Goal: Task Accomplishment & Management: Use online tool/utility

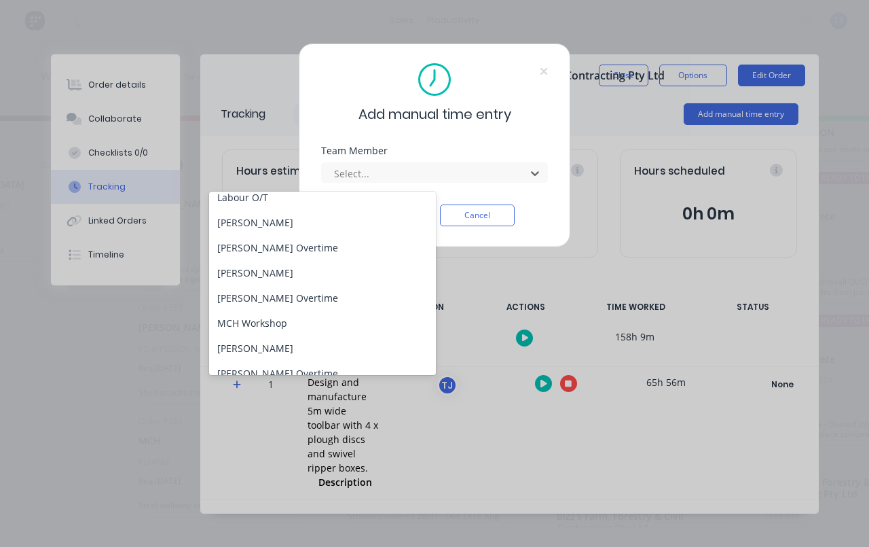
scroll to position [90, 0]
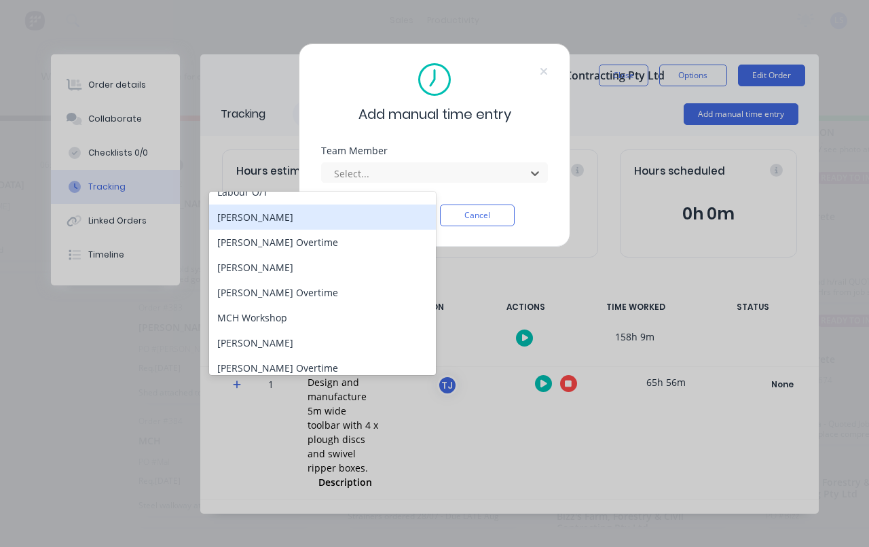
click at [312, 221] on div "[PERSON_NAME]" at bounding box center [322, 216] width 227 height 25
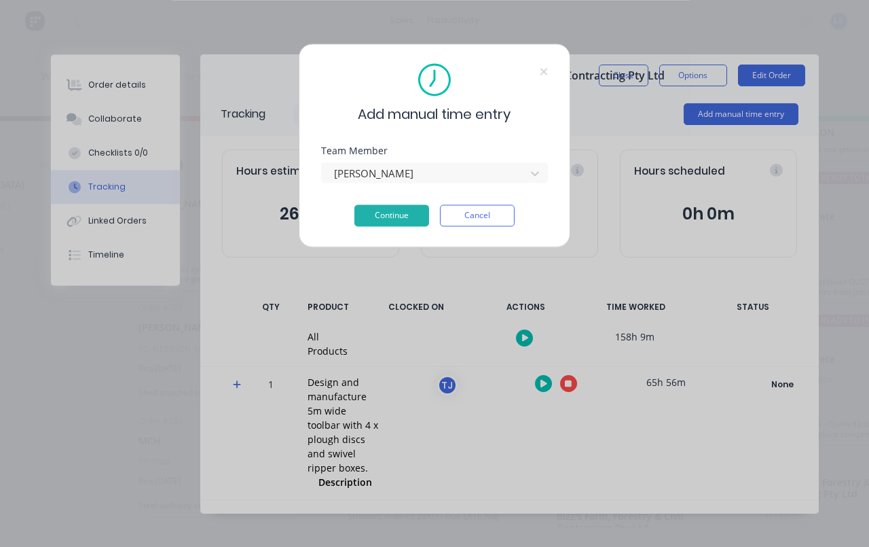
click at [401, 212] on button "Continue" at bounding box center [391, 215] width 75 height 22
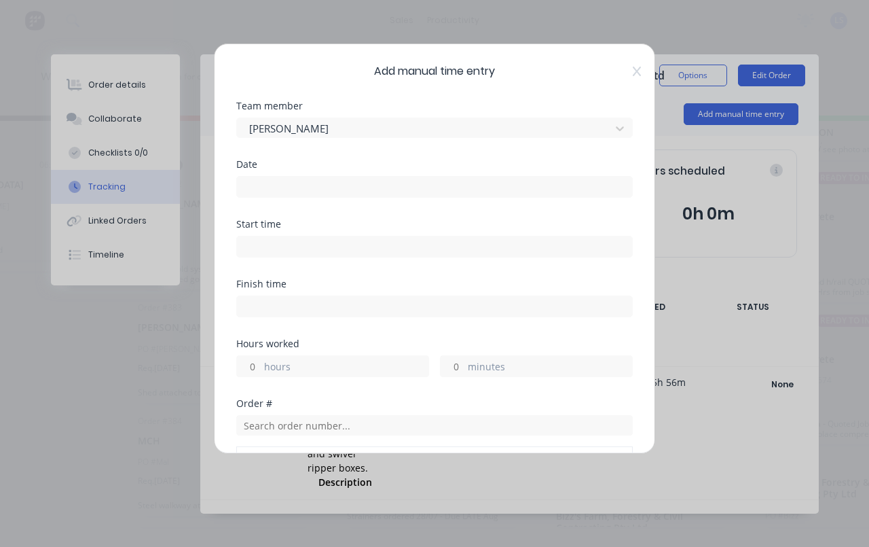
click at [401, 182] on input at bounding box center [434, 187] width 395 height 20
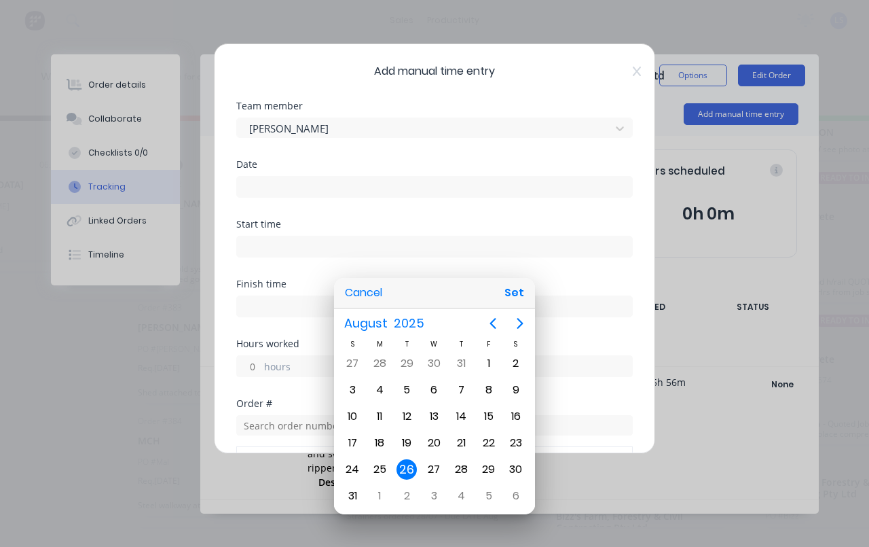
click at [522, 294] on button "Set" at bounding box center [514, 292] width 31 height 24
type input "[DATE]"
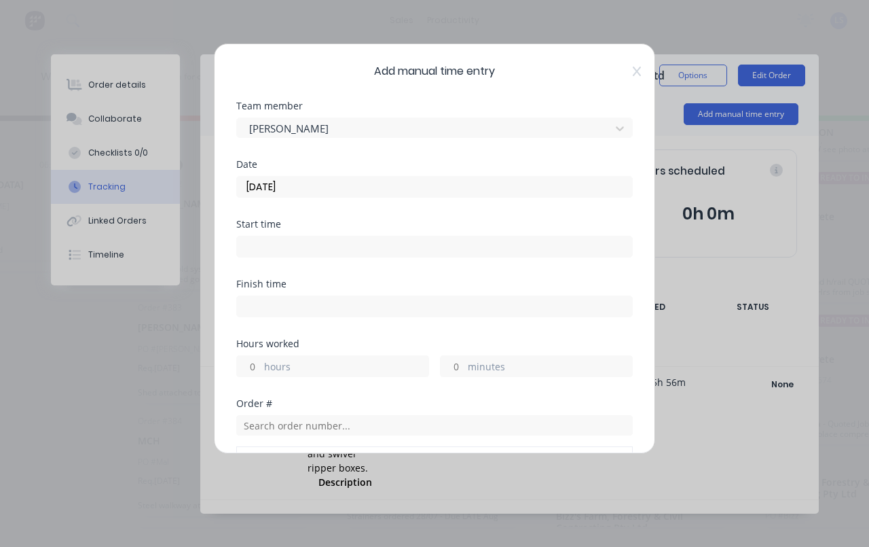
click at [441, 243] on input at bounding box center [434, 246] width 395 height 20
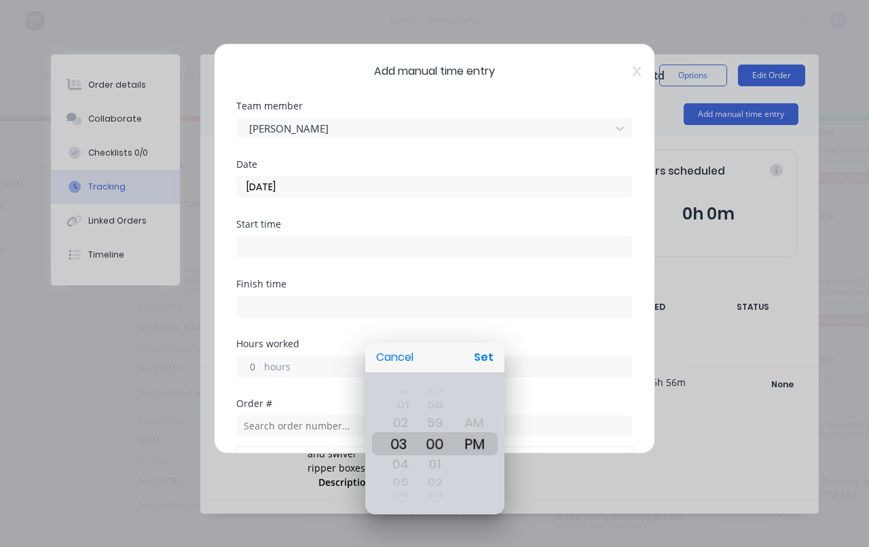
click at [481, 349] on button "Set" at bounding box center [484, 357] width 31 height 24
type input "03:00 PM"
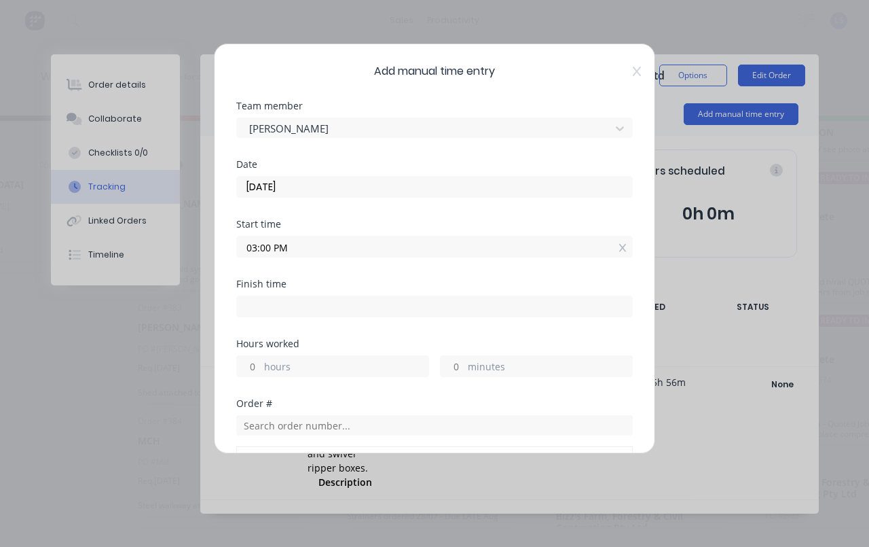
click at [359, 365] on label "hours" at bounding box center [346, 367] width 164 height 17
click at [261, 365] on input "hours" at bounding box center [249, 366] width 24 height 20
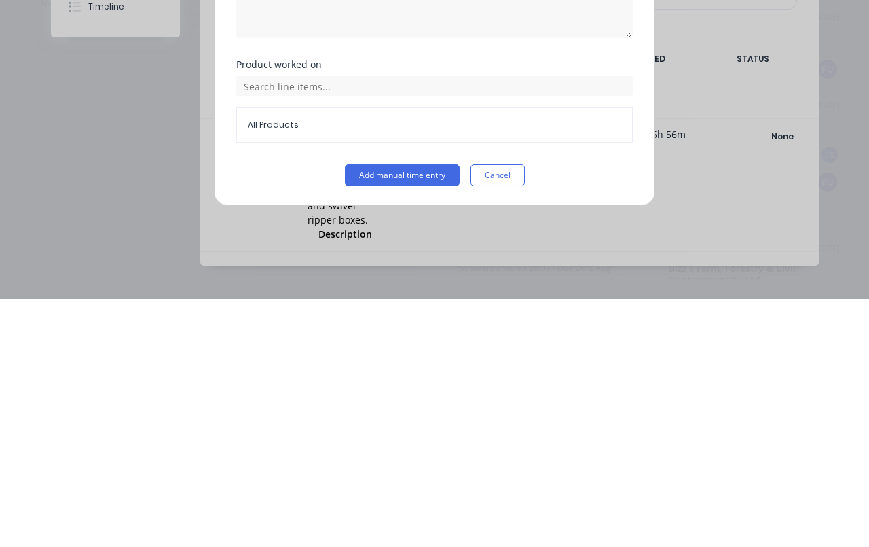
scroll to position [318, 0]
type input "2"
click at [415, 412] on button "Add manual time entry" at bounding box center [402, 423] width 115 height 22
type input "05:00 PM"
